Goal: Information Seeking & Learning: Learn about a topic

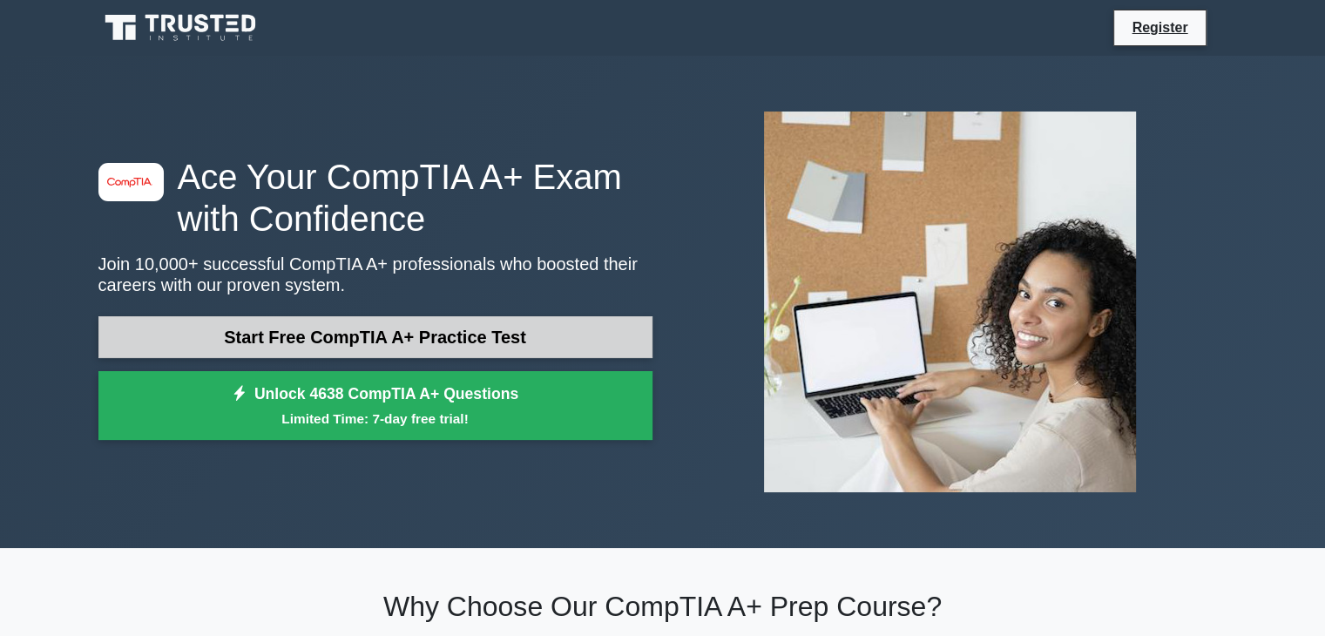
click at [404, 339] on link "Start Free CompTIA A+ Practice Test" at bounding box center [375, 337] width 554 height 42
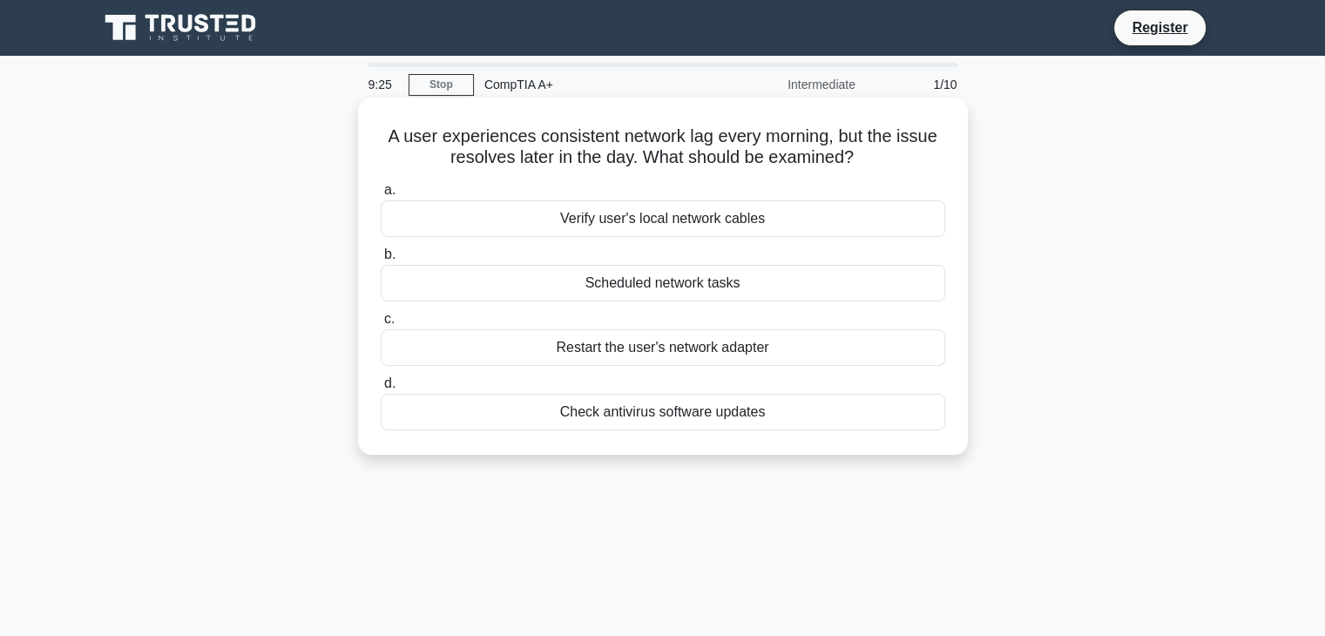
click at [685, 294] on div "Scheduled network tasks" at bounding box center [663, 283] width 565 height 37
click at [381, 261] on input "b. Scheduled network tasks" at bounding box center [381, 254] width 0 height 11
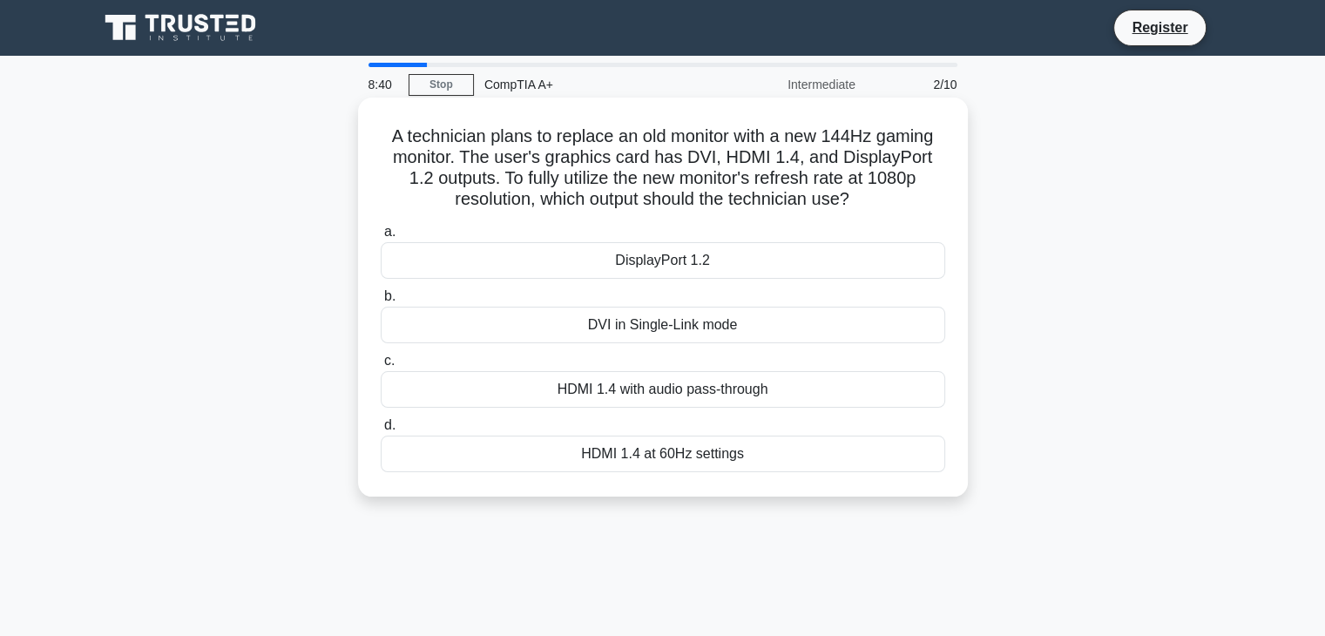
click at [689, 256] on div "DisplayPort 1.2" at bounding box center [663, 260] width 565 height 37
click at [381, 238] on input "a. DisplayPort 1.2" at bounding box center [381, 232] width 0 height 11
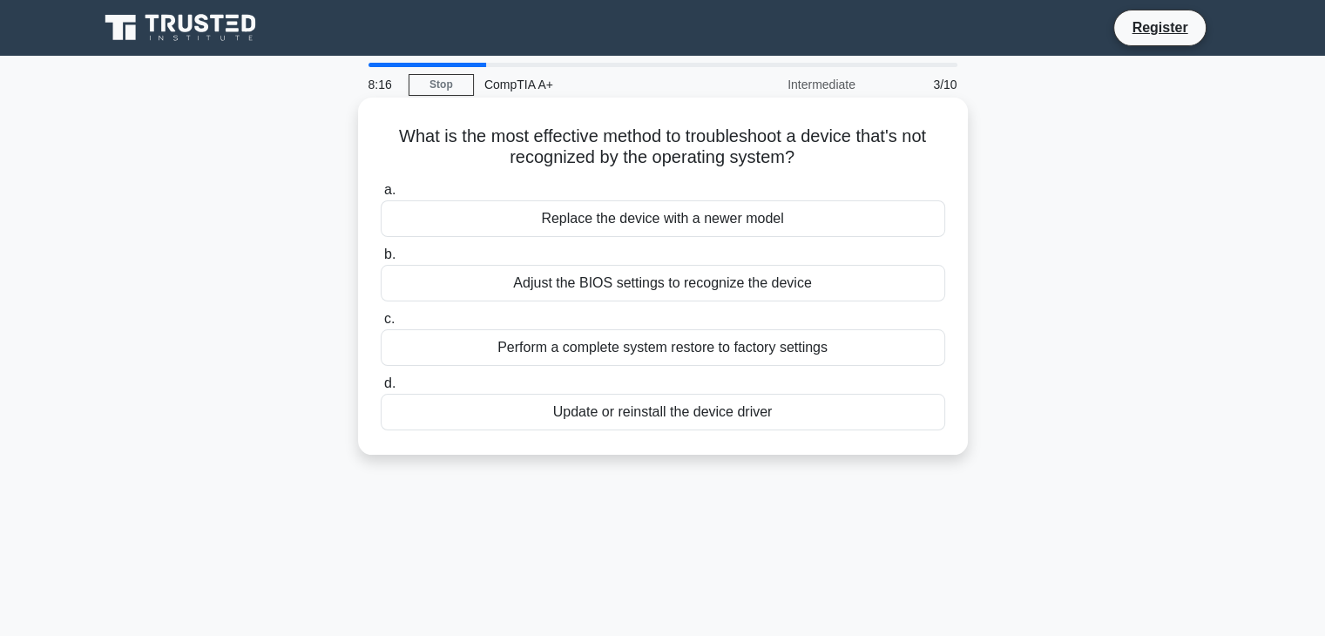
click at [760, 293] on div "Adjust the BIOS settings to recognize the device" at bounding box center [663, 283] width 565 height 37
click at [381, 261] on input "b. Adjust the BIOS settings to recognize the device" at bounding box center [381, 254] width 0 height 11
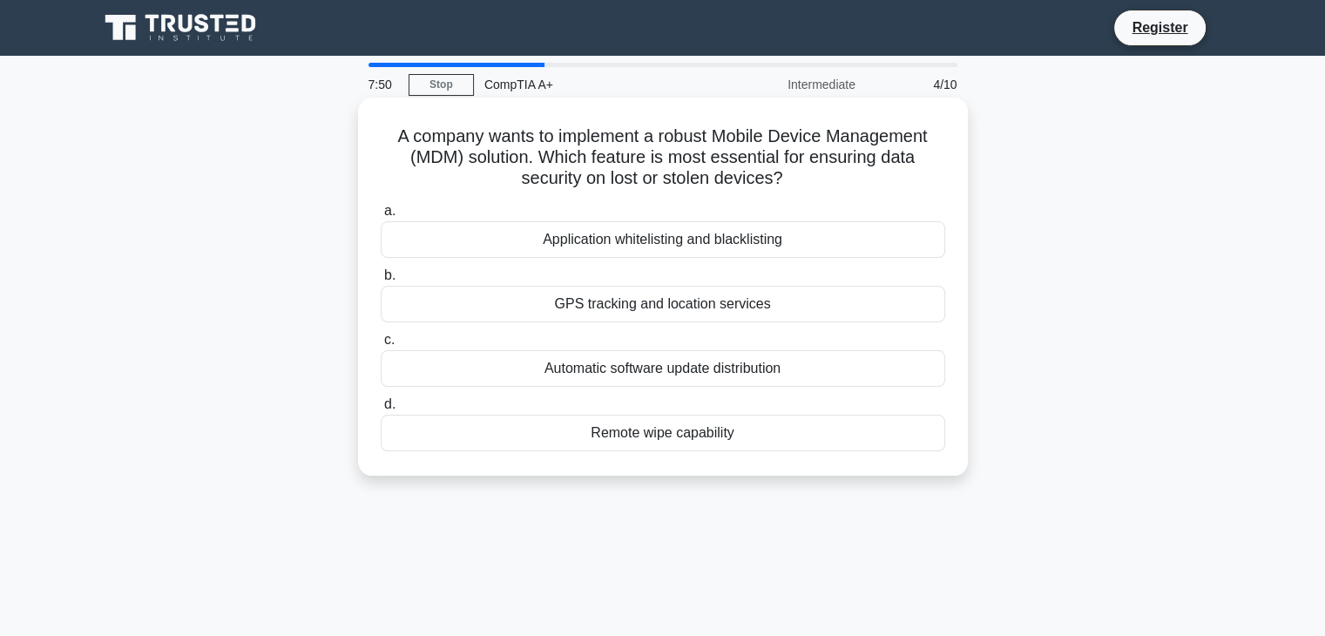
click at [697, 440] on div "Remote wipe capability" at bounding box center [663, 433] width 565 height 37
click at [381, 410] on input "d. Remote wipe capability" at bounding box center [381, 404] width 0 height 11
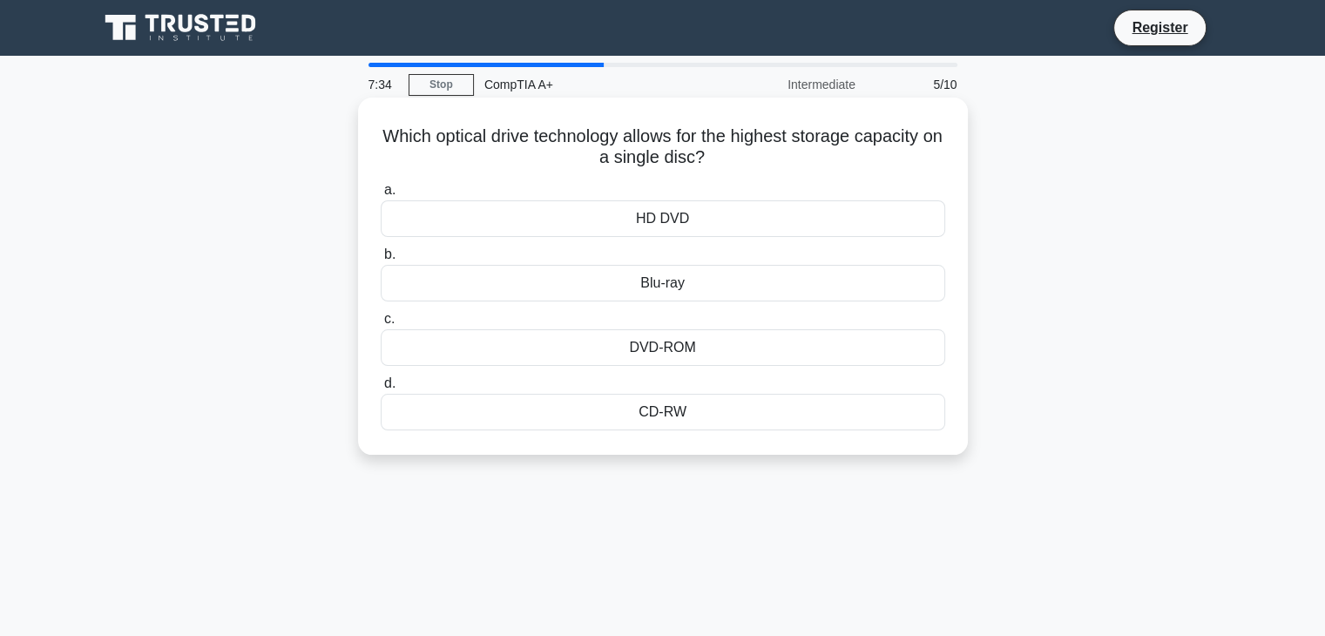
click at [664, 282] on div "Blu-ray" at bounding box center [663, 283] width 565 height 37
click at [381, 261] on input "b. Blu-ray" at bounding box center [381, 254] width 0 height 11
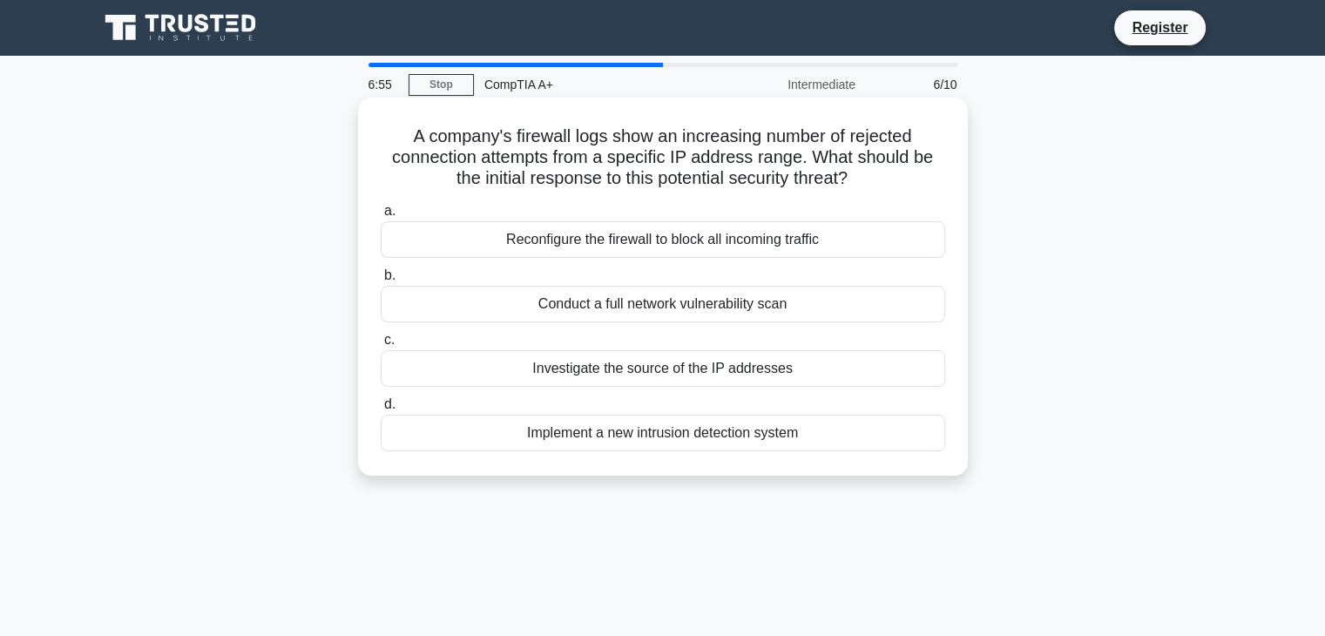
click at [719, 365] on div "Investigate the source of the IP addresses" at bounding box center [663, 368] width 565 height 37
click at [381, 346] on input "c. Investigate the source of the IP addresses" at bounding box center [381, 340] width 0 height 11
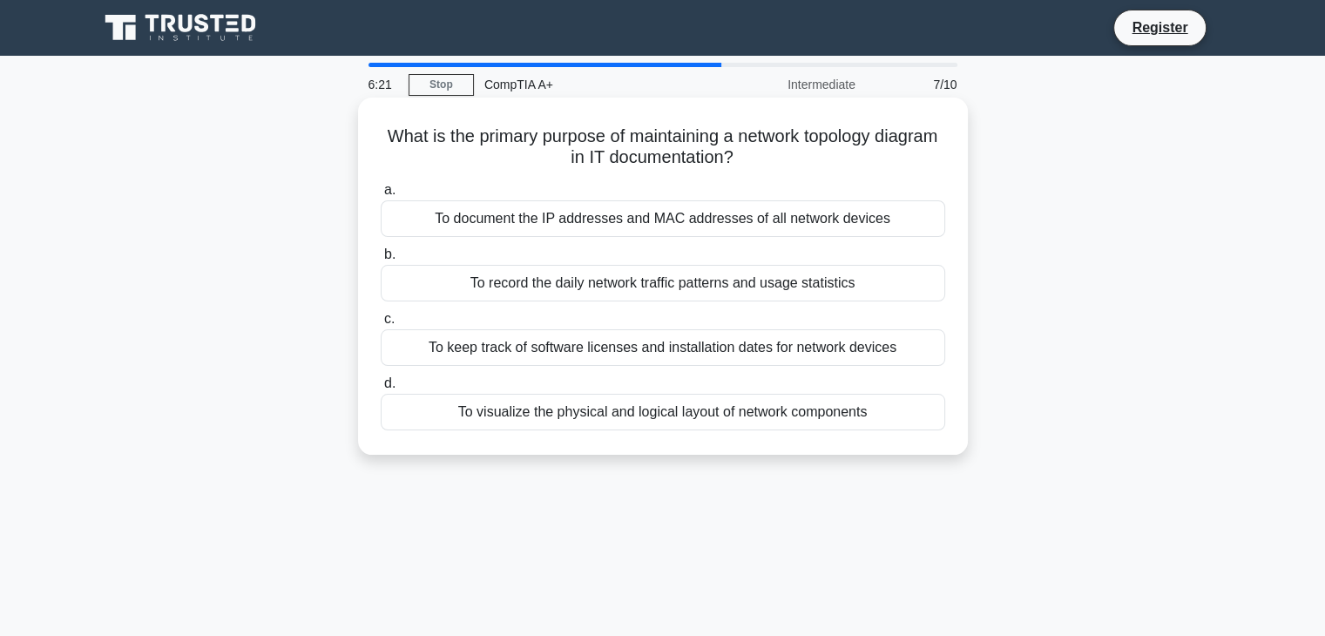
click at [687, 416] on div "To visualize the physical and logical layout of network components" at bounding box center [663, 412] width 565 height 37
click at [381, 390] on input "d. To visualize the physical and logical layout of network components" at bounding box center [381, 383] width 0 height 11
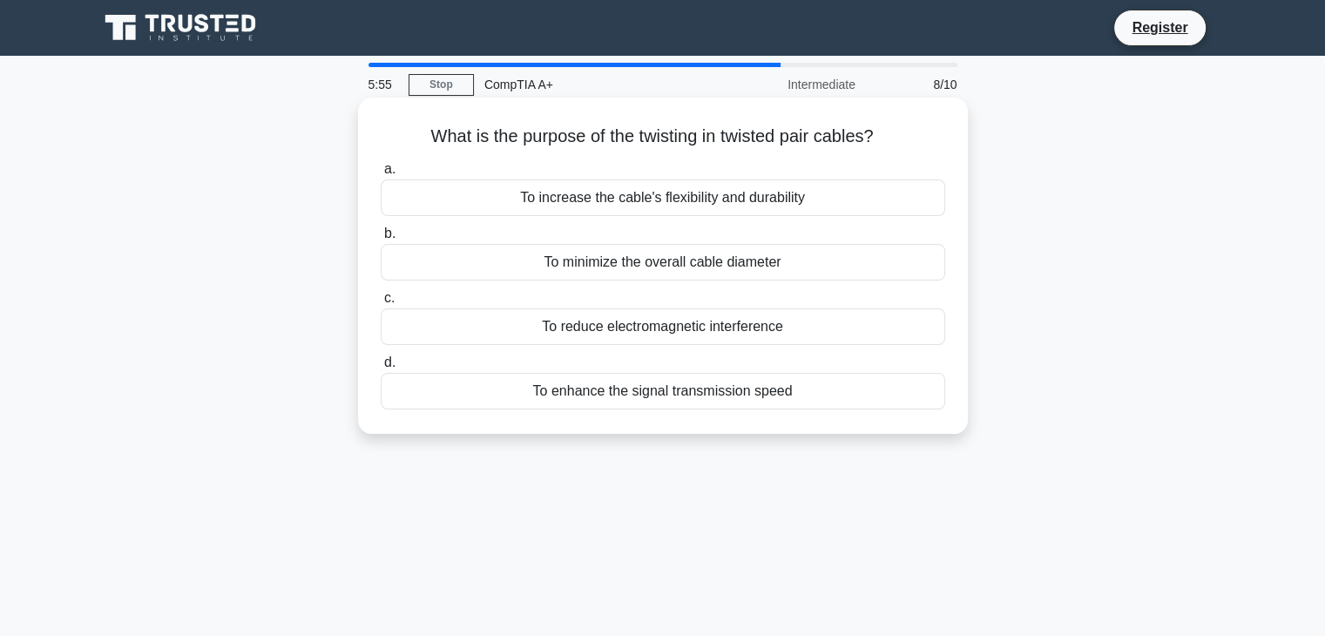
click at [667, 336] on div "To reduce electromagnetic interference" at bounding box center [663, 326] width 565 height 37
click at [381, 304] on input "c. To reduce electromagnetic interference" at bounding box center [381, 298] width 0 height 11
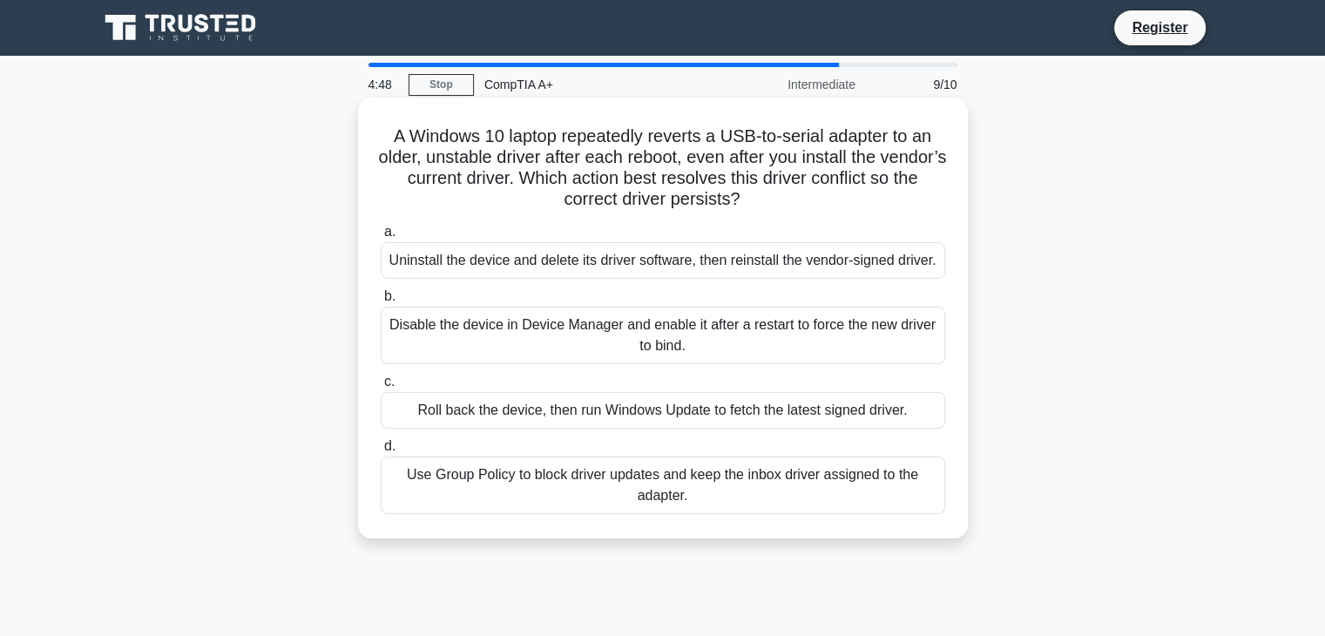
click at [693, 415] on div "Roll back the device, then run Windows Update to fetch the latest signed driver." at bounding box center [663, 410] width 565 height 37
click at [381, 388] on input "c. Roll back the device, then run Windows Update to fetch the latest signed dri…" at bounding box center [381, 381] width 0 height 11
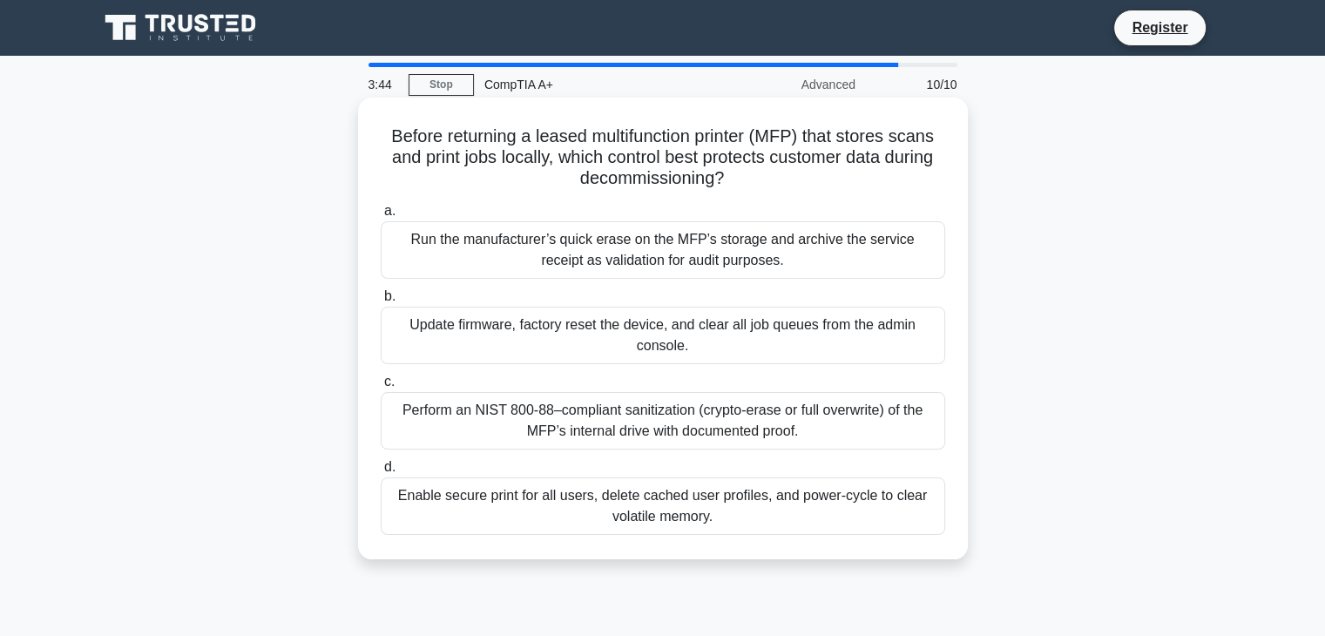
click at [643, 427] on div "Perform an NIST 800-88–compliant sanitization (crypto-erase or full overwrite) …" at bounding box center [663, 421] width 565 height 58
click at [381, 388] on input "c. Perform an NIST 800-88–compliant sanitization (crypto-erase or full overwrit…" at bounding box center [381, 381] width 0 height 11
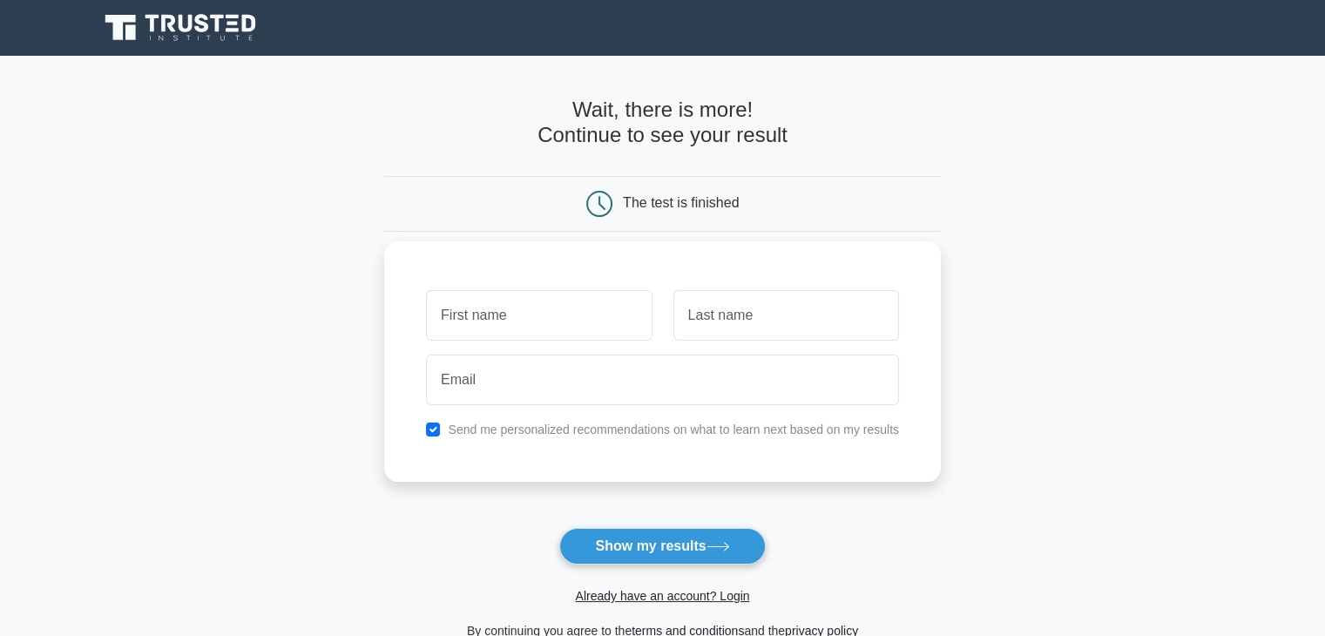
click at [521, 311] on input "text" at bounding box center [539, 315] width 226 height 51
type input "rafa"
click at [759, 325] on input "text" at bounding box center [787, 315] width 226 height 51
type input "cruz"
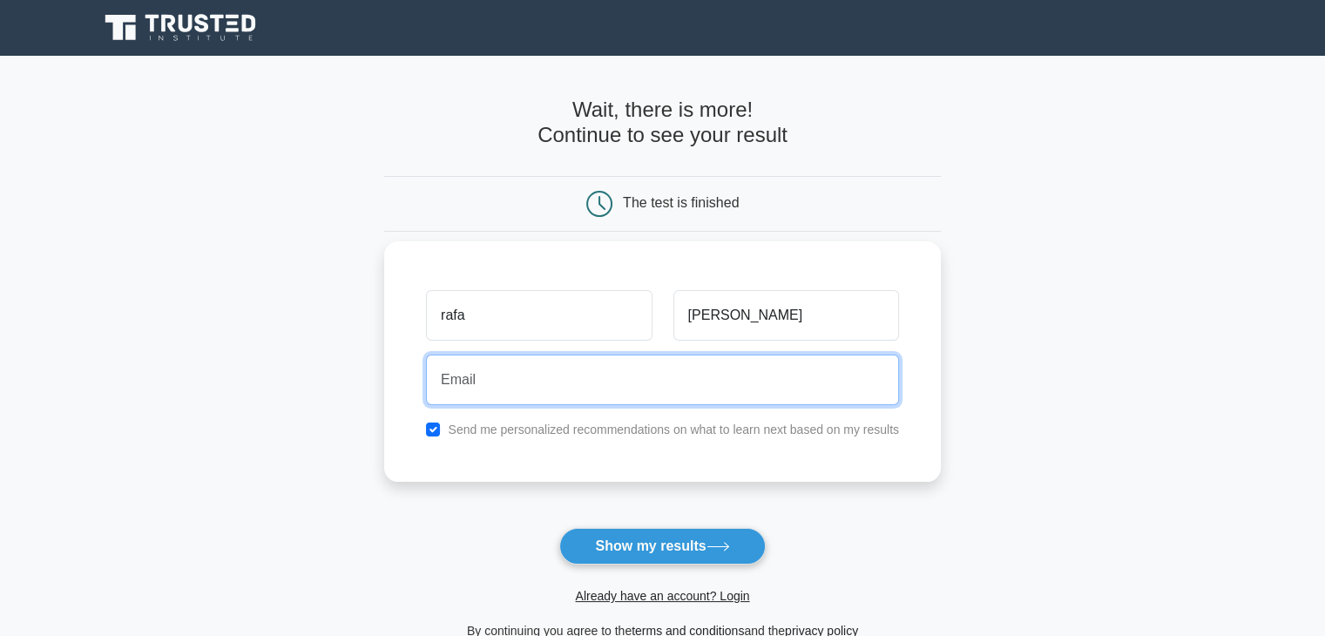
click at [662, 395] on input "email" at bounding box center [662, 380] width 473 height 51
type input "pepepecashack@yahoo.com"
click at [559, 528] on button "Show my results" at bounding box center [662, 546] width 206 height 37
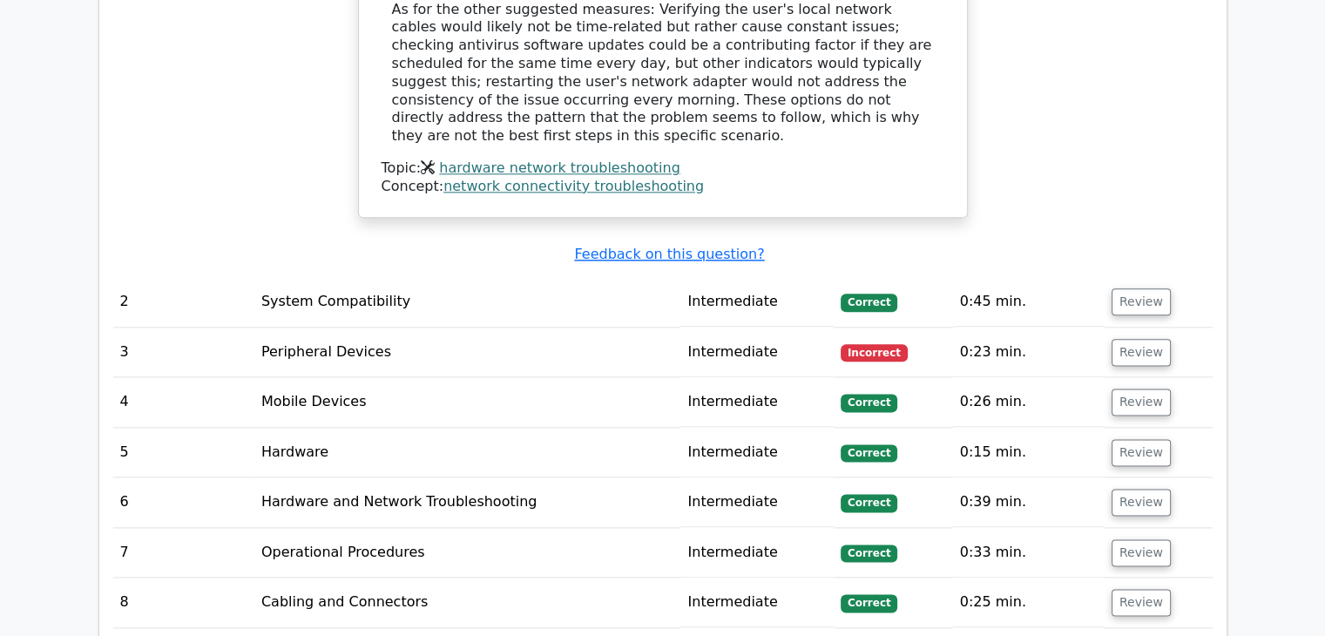
scroll to position [2122, 0]
click at [1125, 340] on button "Review" at bounding box center [1141, 353] width 59 height 27
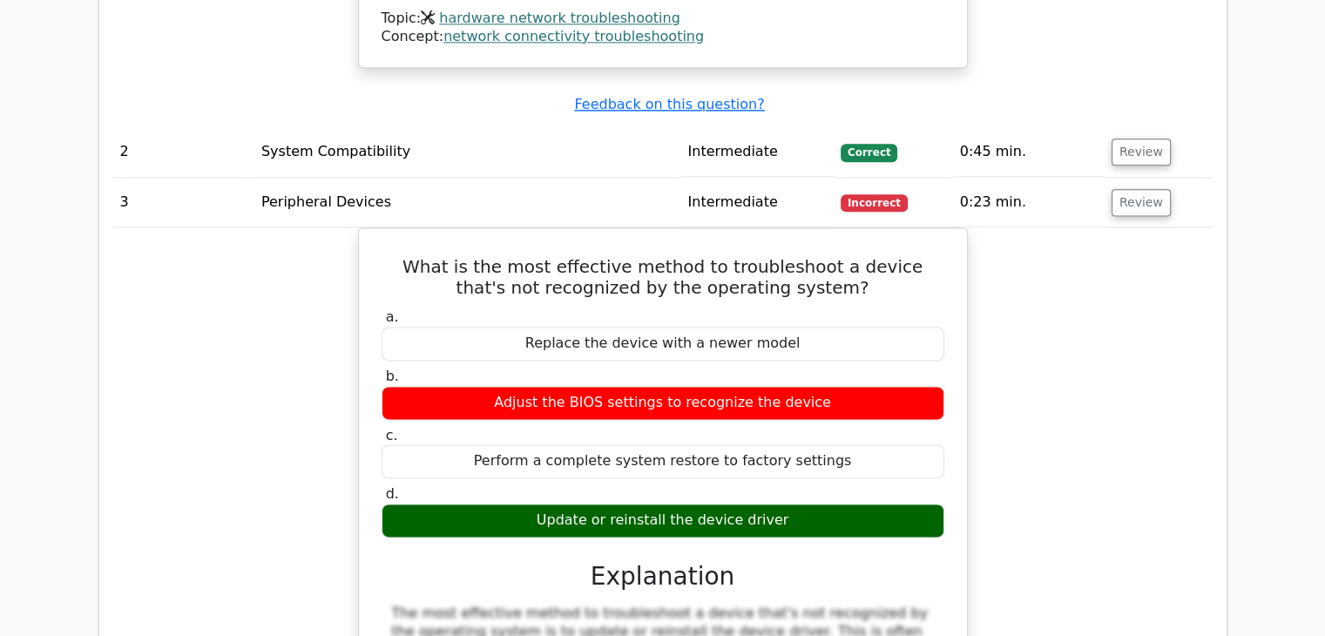
scroll to position [2273, 0]
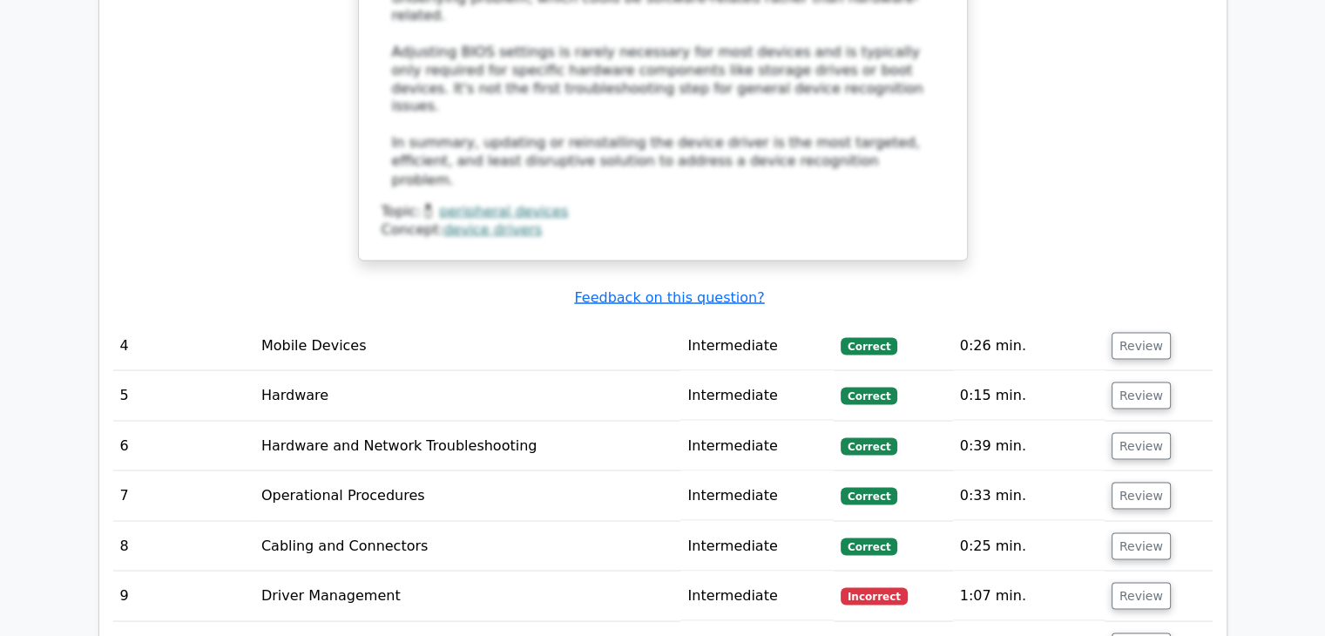
scroll to position [3185, 0]
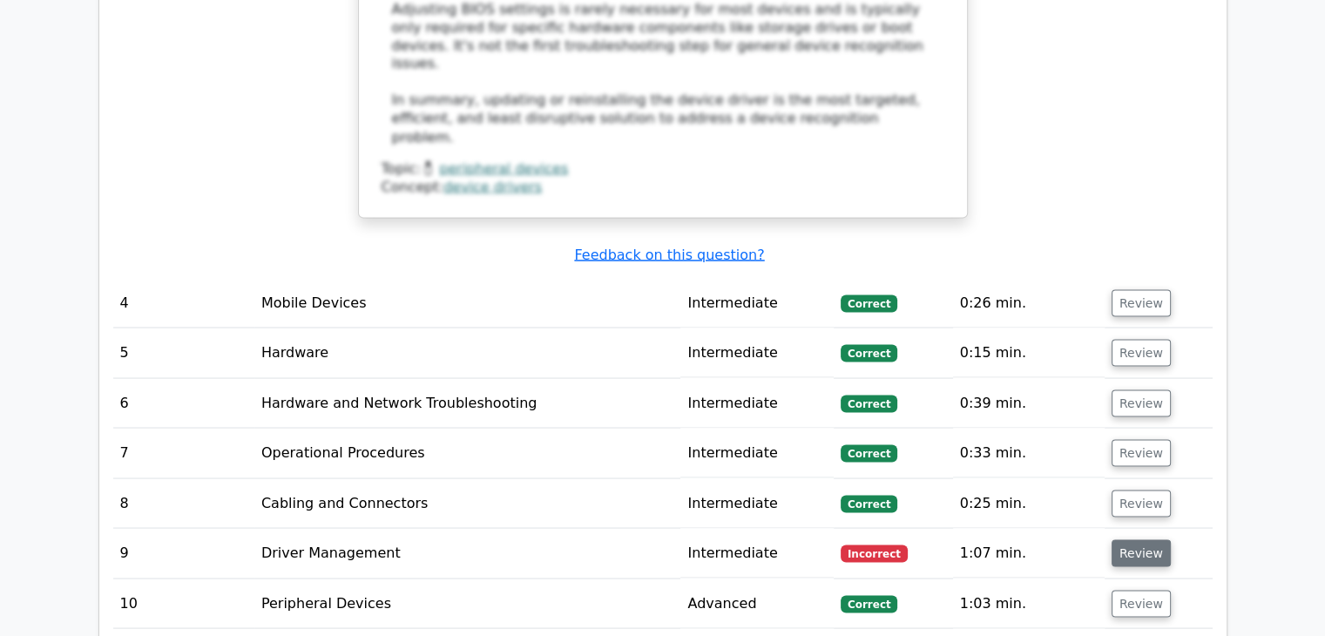
click at [1141, 539] on button "Review" at bounding box center [1141, 552] width 59 height 27
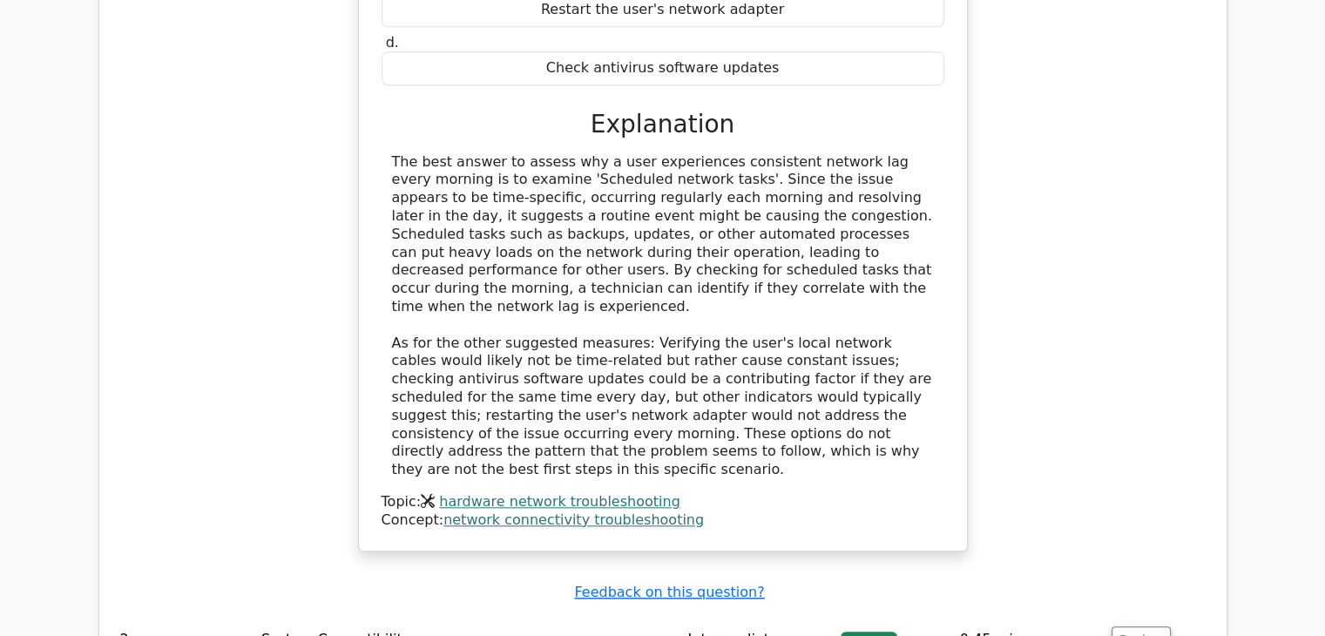
scroll to position [1788, 0]
